Goal: Transaction & Acquisition: Purchase product/service

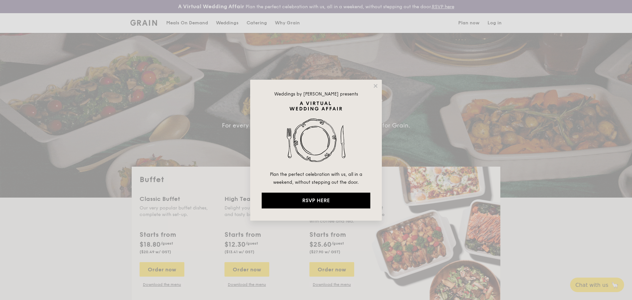
select select
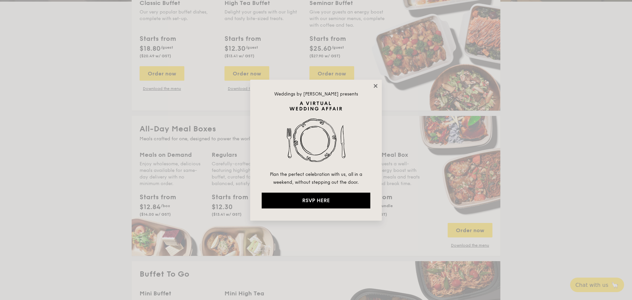
click at [377, 85] on icon at bounding box center [376, 86] width 4 height 4
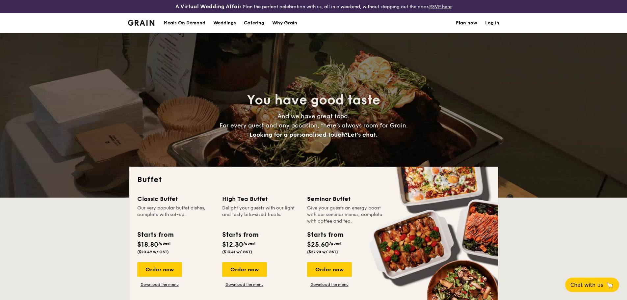
click at [187, 20] on div "Meals On Demand" at bounding box center [185, 23] width 42 height 20
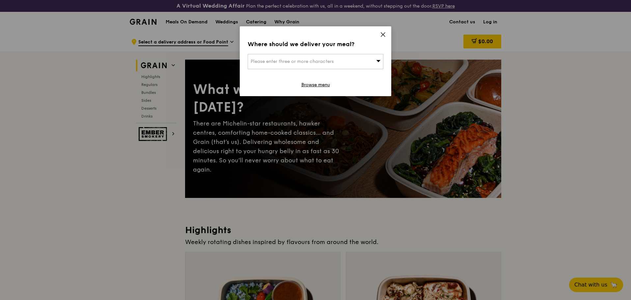
click at [383, 34] on icon at bounding box center [383, 35] width 4 height 4
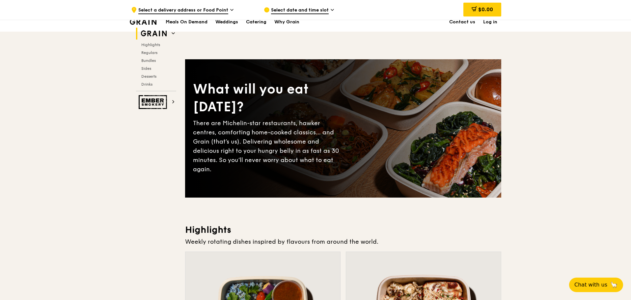
scroll to position [197, 0]
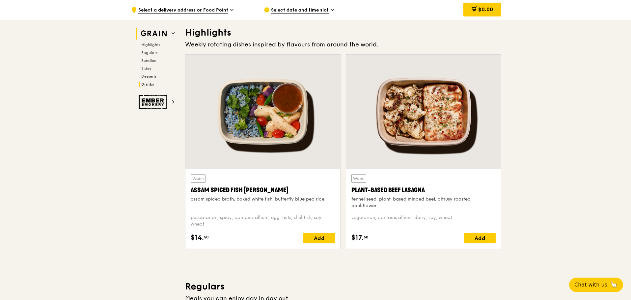
click at [146, 85] on span "Drinks" at bounding box center [147, 84] width 13 height 5
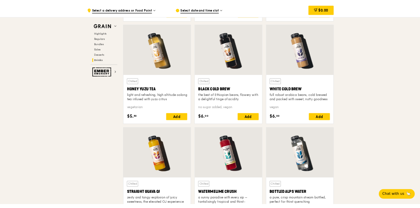
scroll to position [2472, 0]
